Goal: Communication & Community: Answer question/provide support

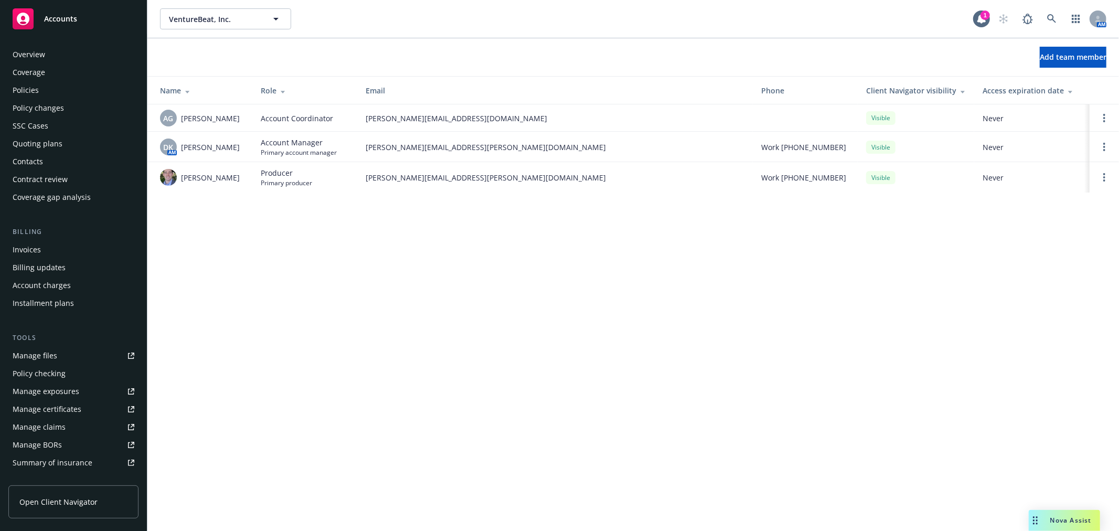
scroll to position [169, 0]
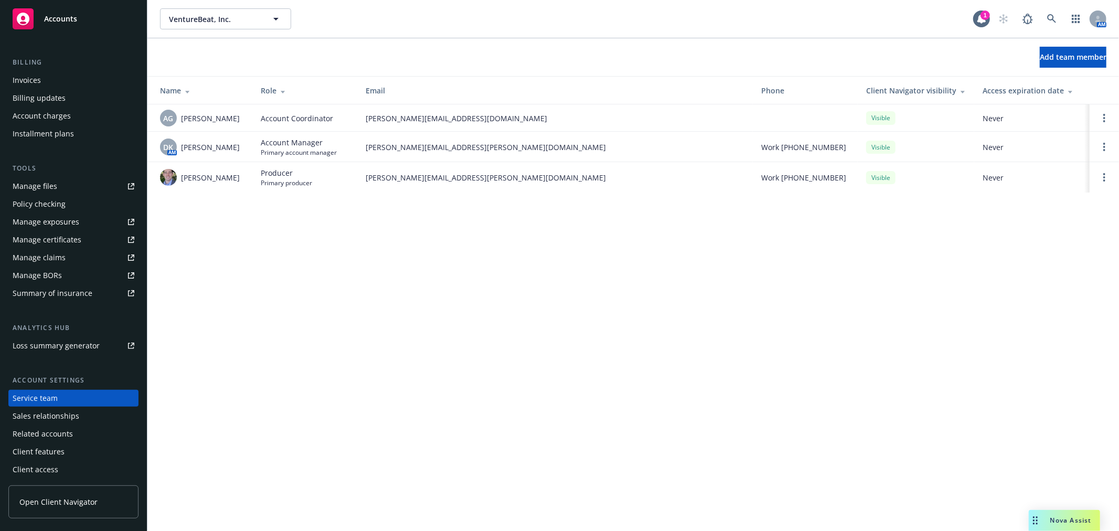
click at [1045, 512] on div "Nova Assist" at bounding box center [1064, 520] width 71 height 21
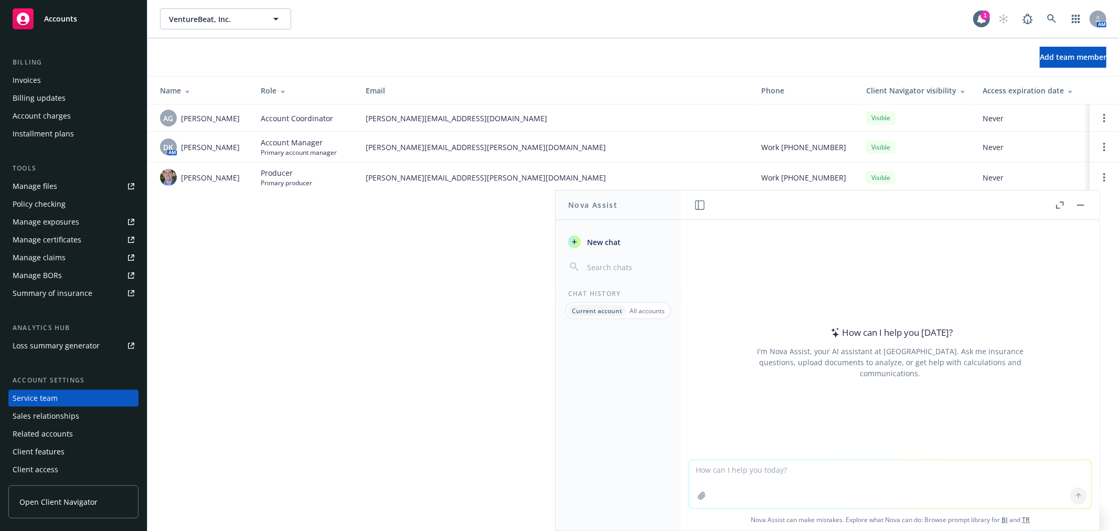
click at [905, 476] on textarea at bounding box center [891, 484] width 402 height 48
paste textarea "We wanted to check in on whether you have any questions on the D&O/EPL insuranc…"
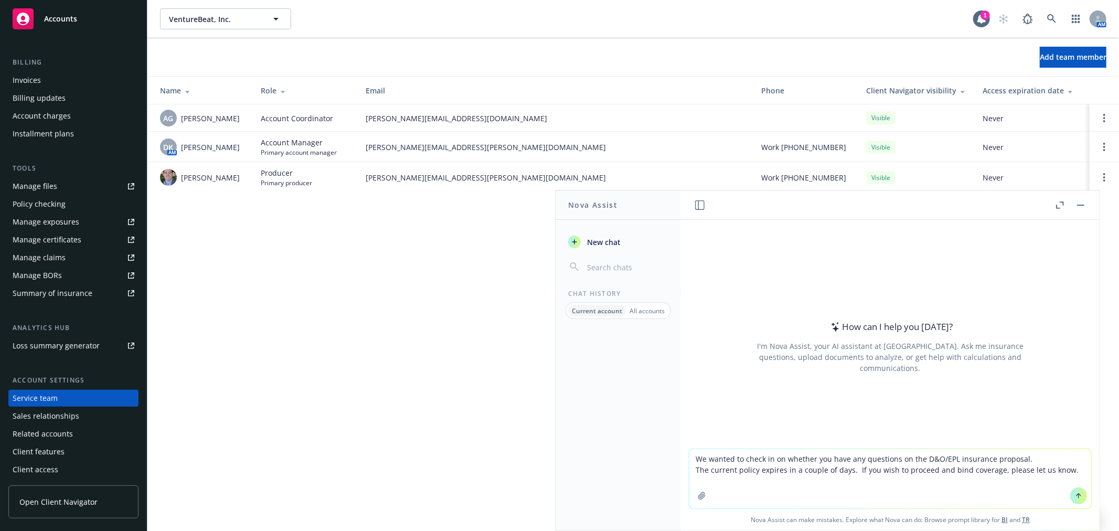
type textarea "We wanted to check in on whether you have any questions on the D&O/EPL insuranc…"
click at [1077, 495] on icon at bounding box center [1078, 495] width 7 height 7
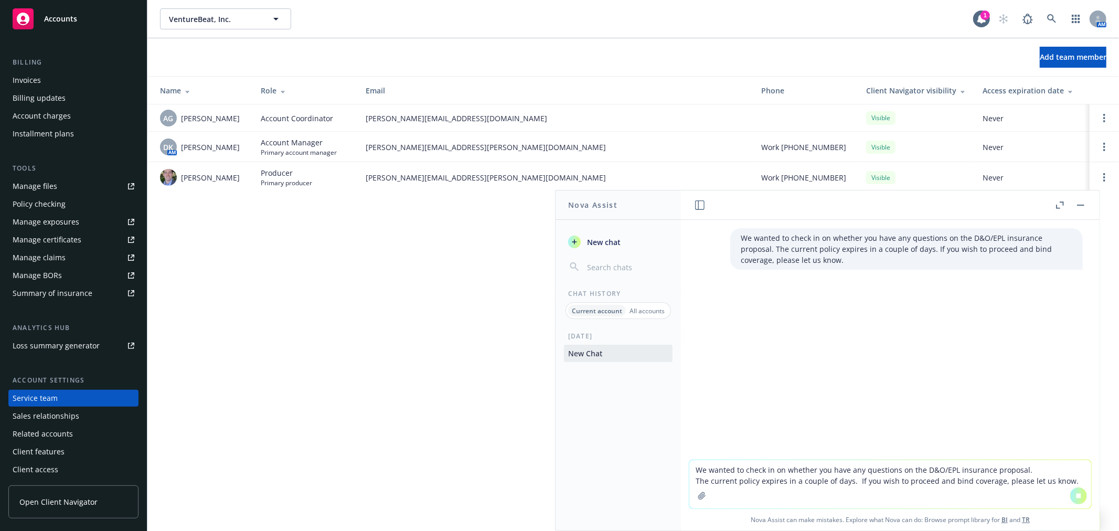
click at [888, 468] on textarea "We wanted to check in on whether you have any questions on the D&O/EPL insuranc…" at bounding box center [891, 484] width 402 height 48
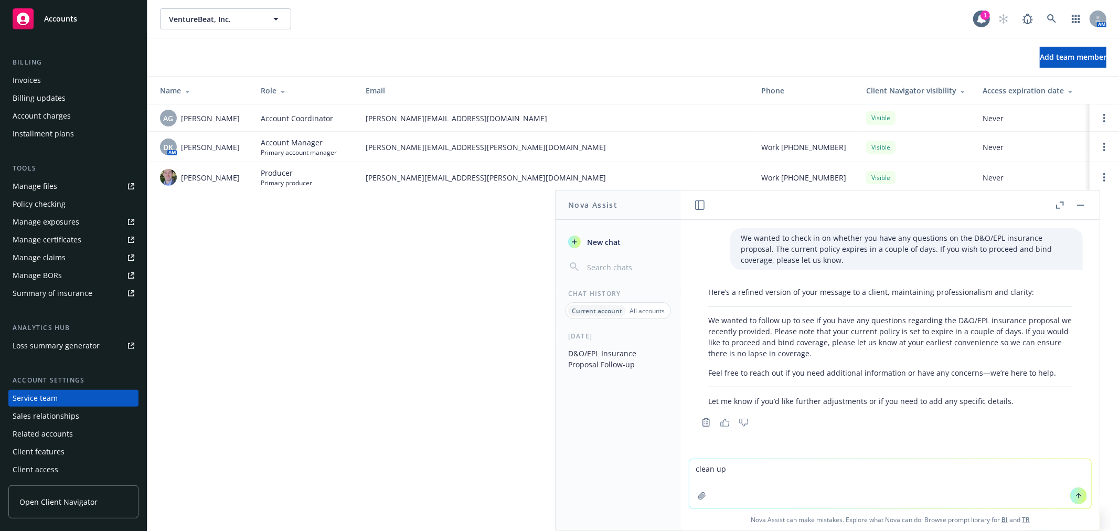
type textarea "clean up"
click at [1070, 491] on button at bounding box center [1078, 495] width 17 height 17
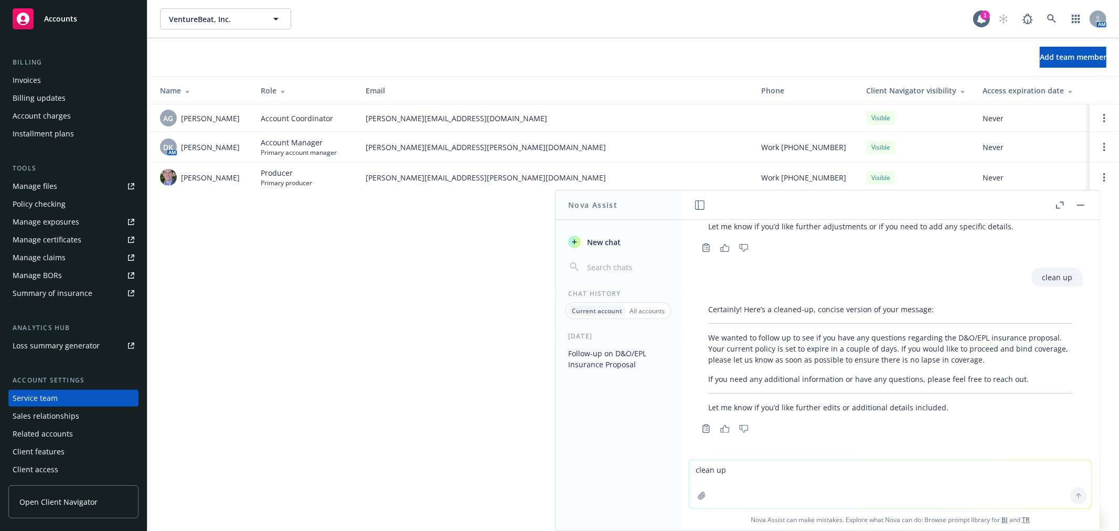
scroll to position [176, 0]
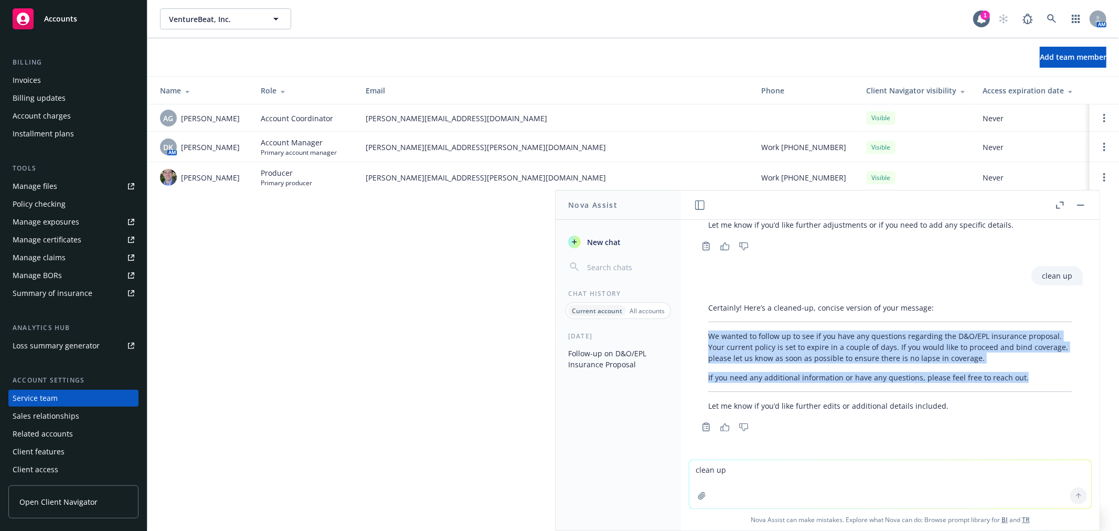
drag, startPoint x: 1026, startPoint y: 381, endPoint x: 757, endPoint y: 333, distance: 273.9
click at [701, 338] on div "Certainly! Here’s a cleaned-up, concise version of your message: We wanted to f…" at bounding box center [890, 357] width 385 height 118
copy div "We wanted to follow up to see if you have any questions regarding the D&O/EPL i…"
